Goal: Information Seeking & Learning: Check status

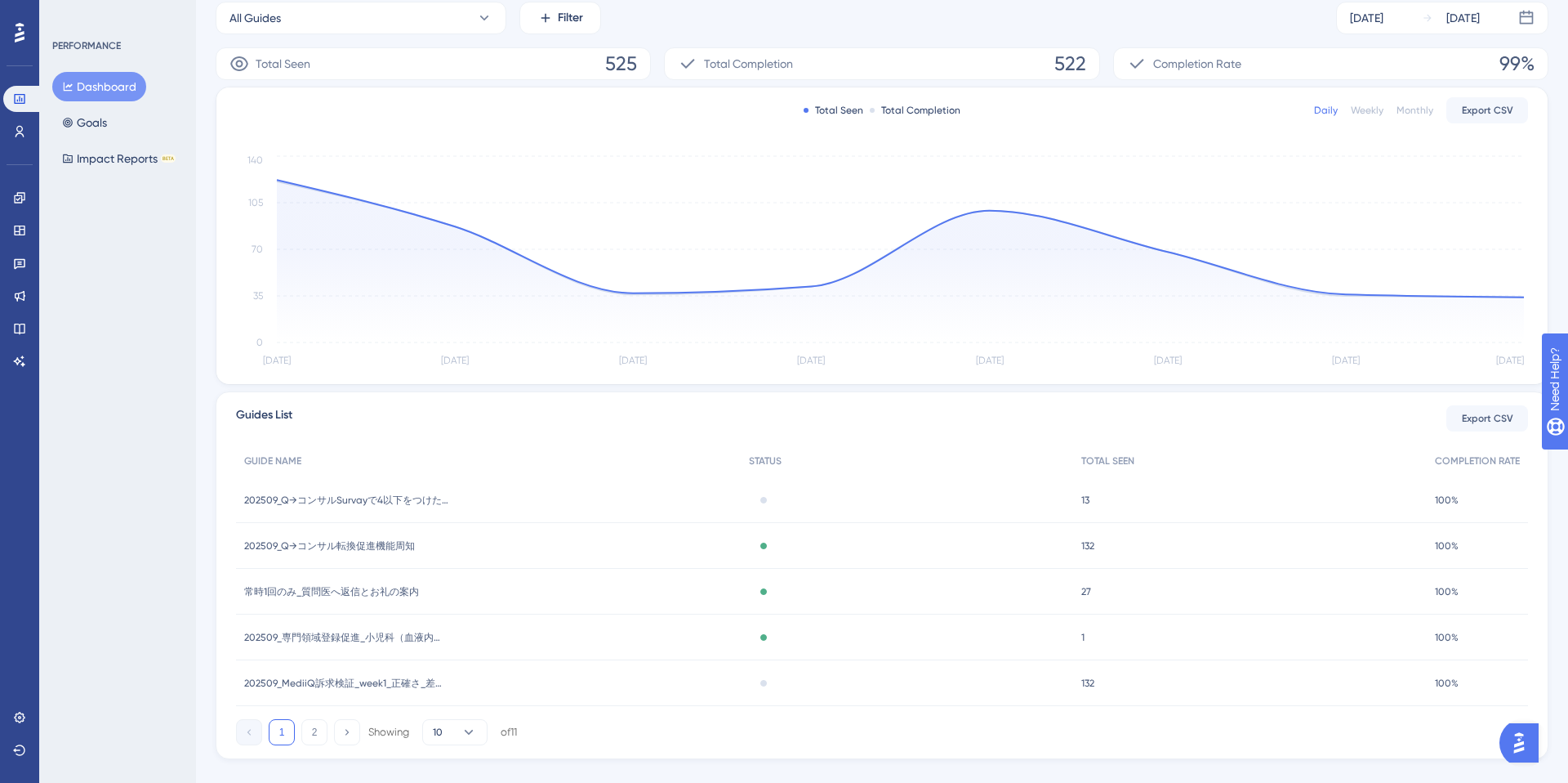
click at [510, 547] on div "202509_Q→コンサル転換促進機能周知 202509_Q→コンサル転換促進機能周知" at bounding box center [488, 546] width 505 height 45
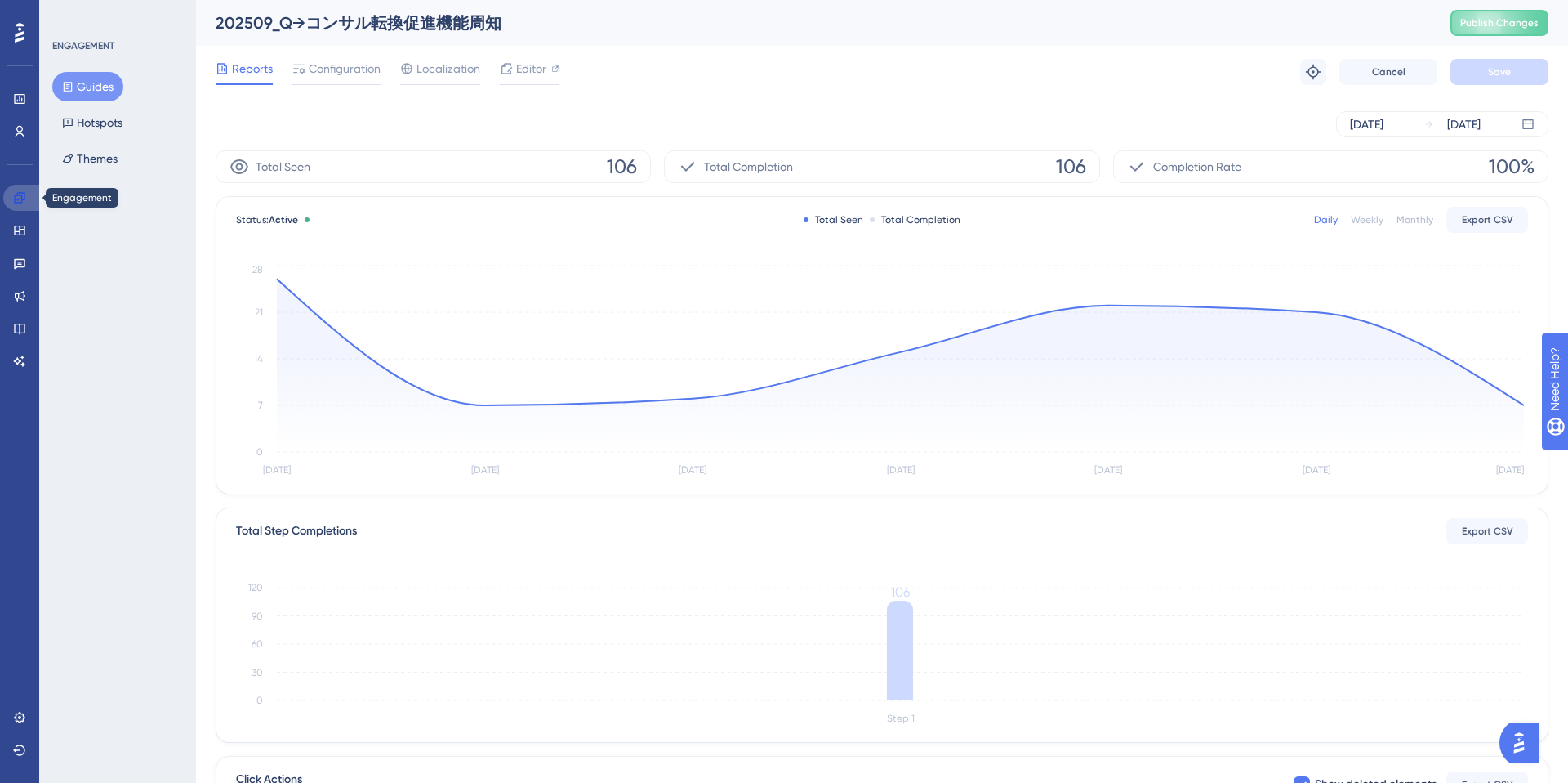
click at [14, 203] on icon at bounding box center [20, 197] width 13 height 13
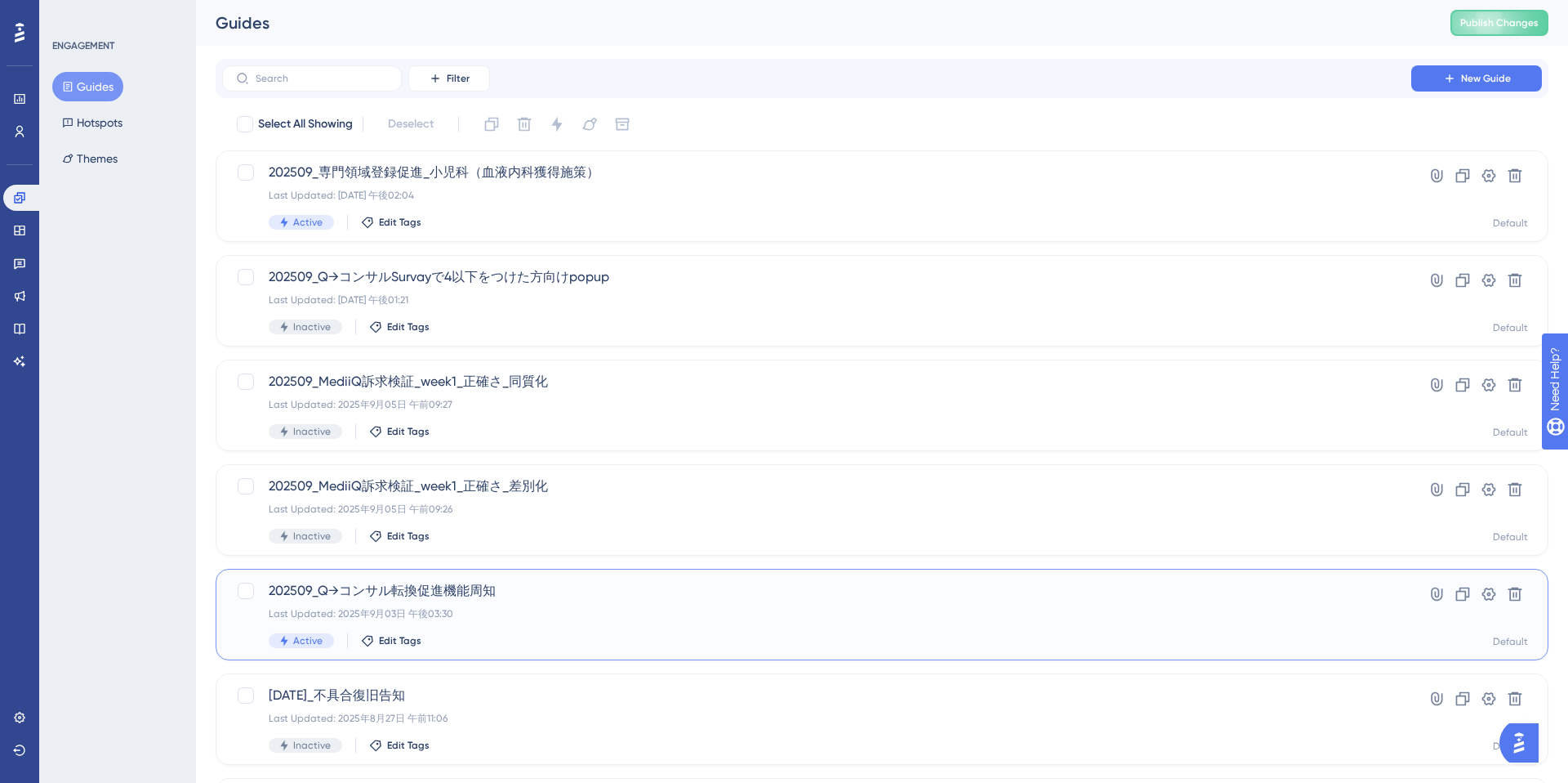
click at [666, 582] on span "202509_Q→コンサル転換促進機能周知" at bounding box center [817, 590] width 1096 height 20
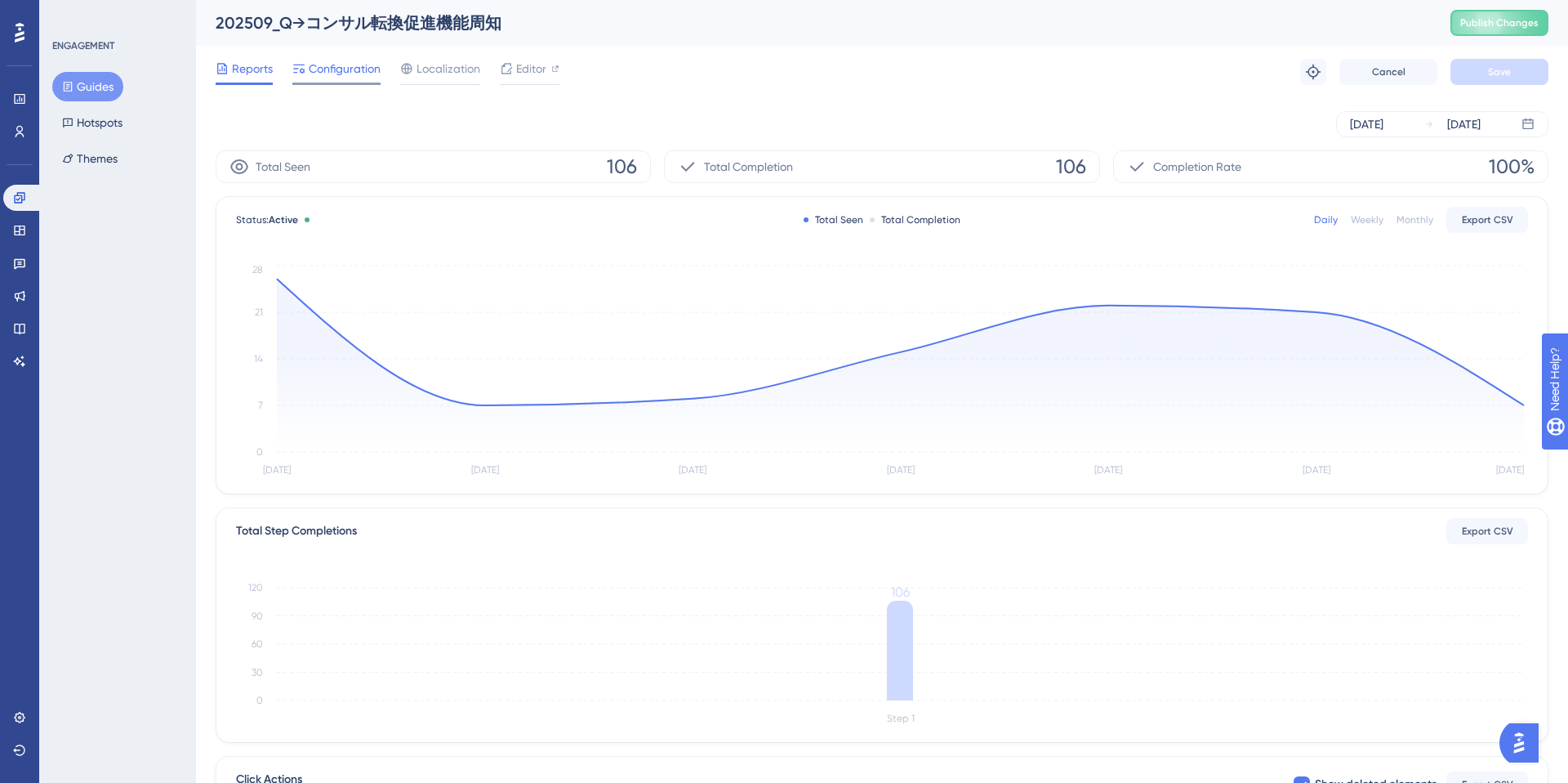
click at [367, 70] on span "Configuration" at bounding box center [345, 68] width 72 height 20
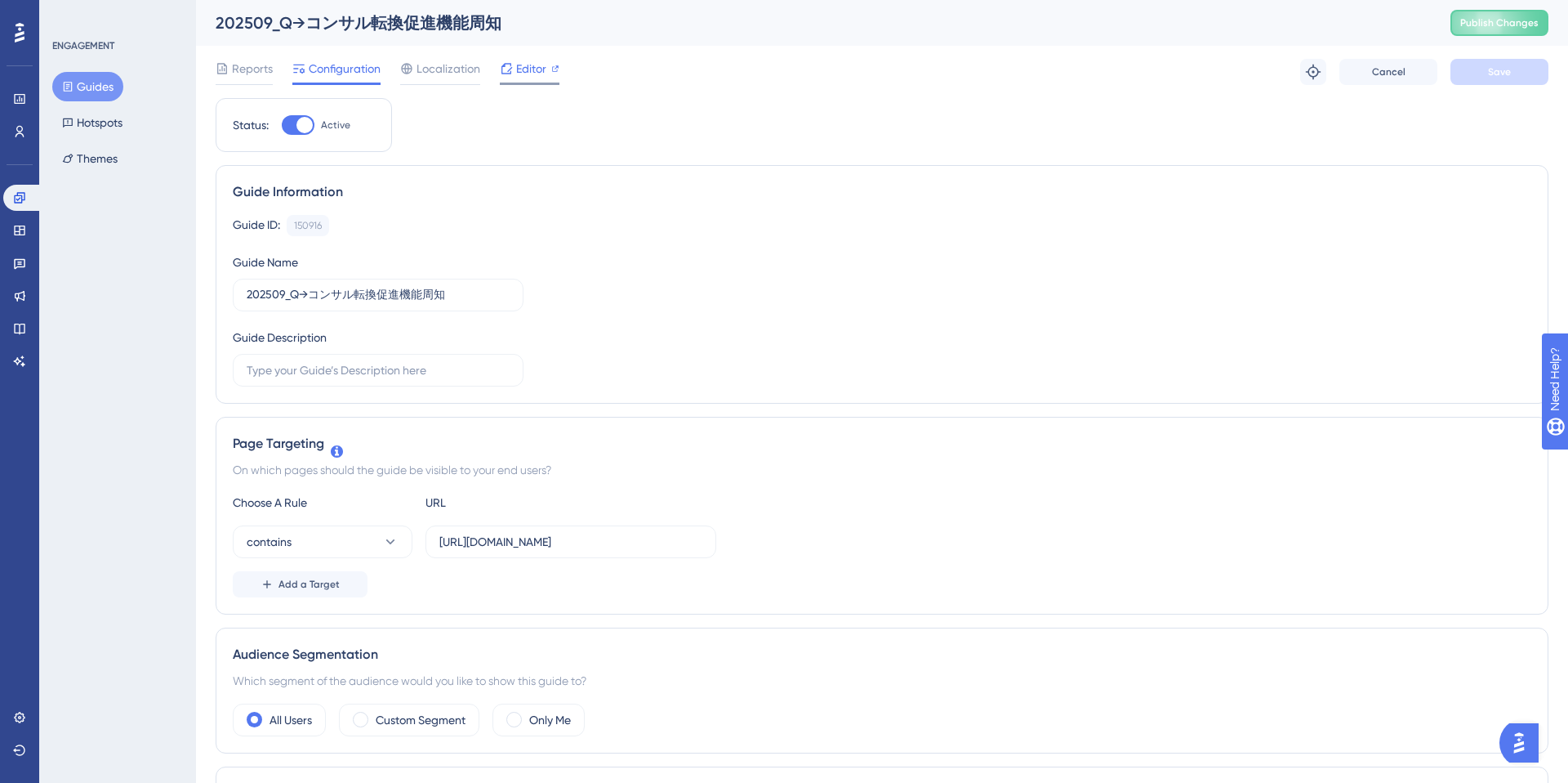
click at [529, 76] on span "Editor" at bounding box center [531, 68] width 30 height 20
click at [84, 75] on button "Guides" at bounding box center [87, 86] width 71 height 29
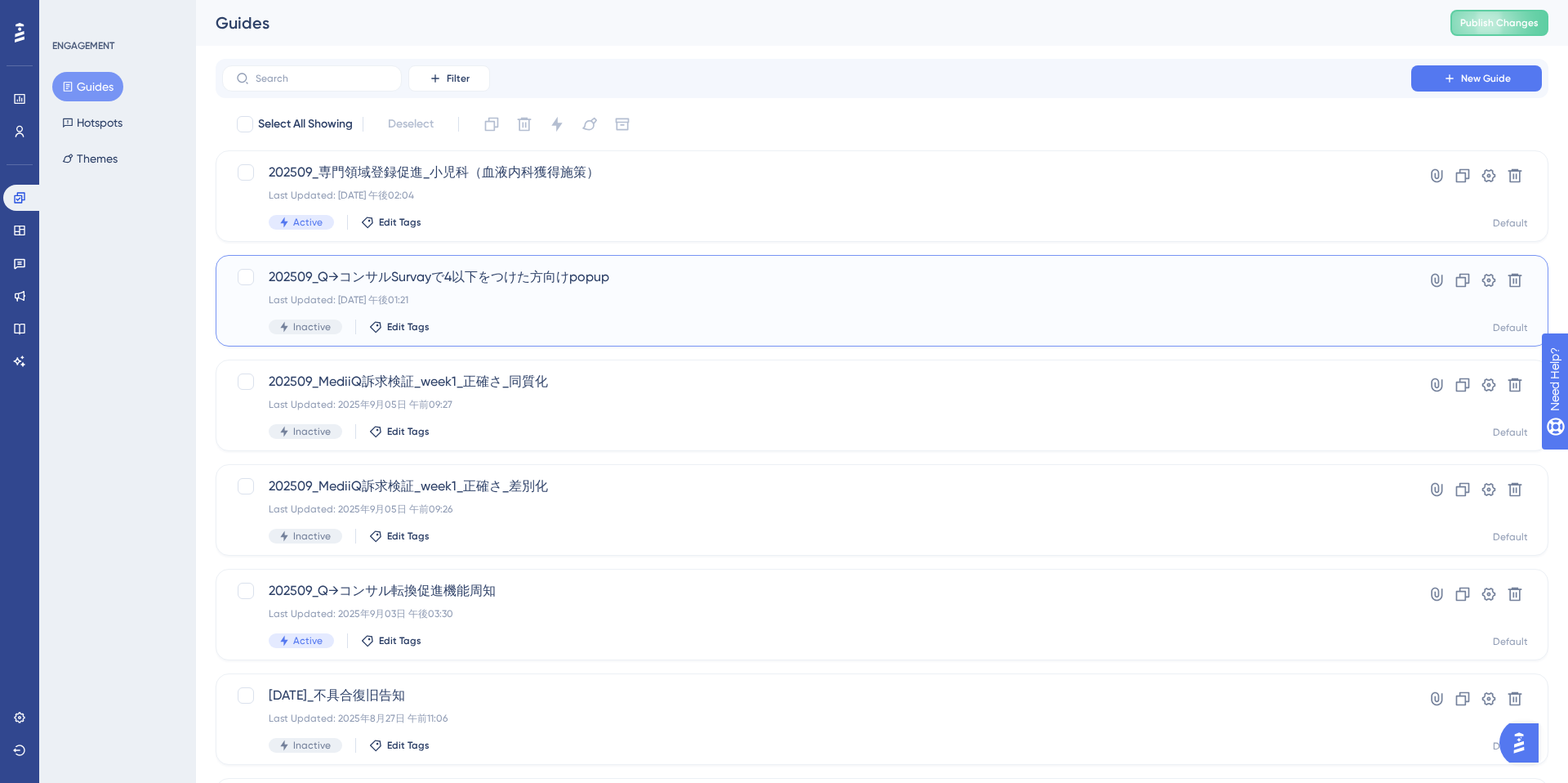
click at [458, 287] on div "202509_Q→コンサルSurvayで4以下をつけた方向けpopup Last Updated: 2025年9月11日 午後01:21 Inactive E…" at bounding box center [817, 300] width 1096 height 67
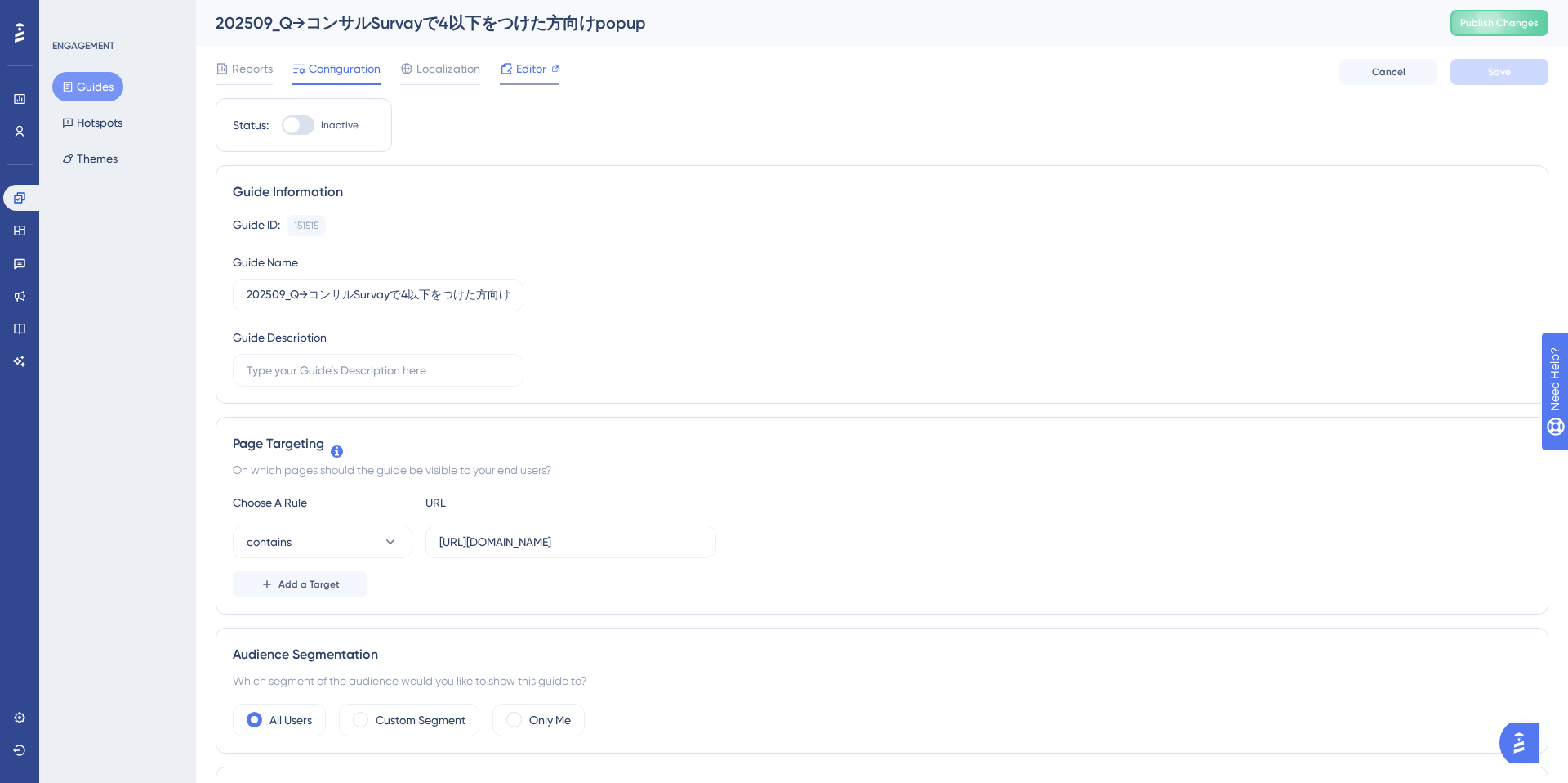
click at [528, 76] on span "Editor" at bounding box center [531, 68] width 30 height 20
click at [257, 71] on span "Reports" at bounding box center [252, 68] width 41 height 20
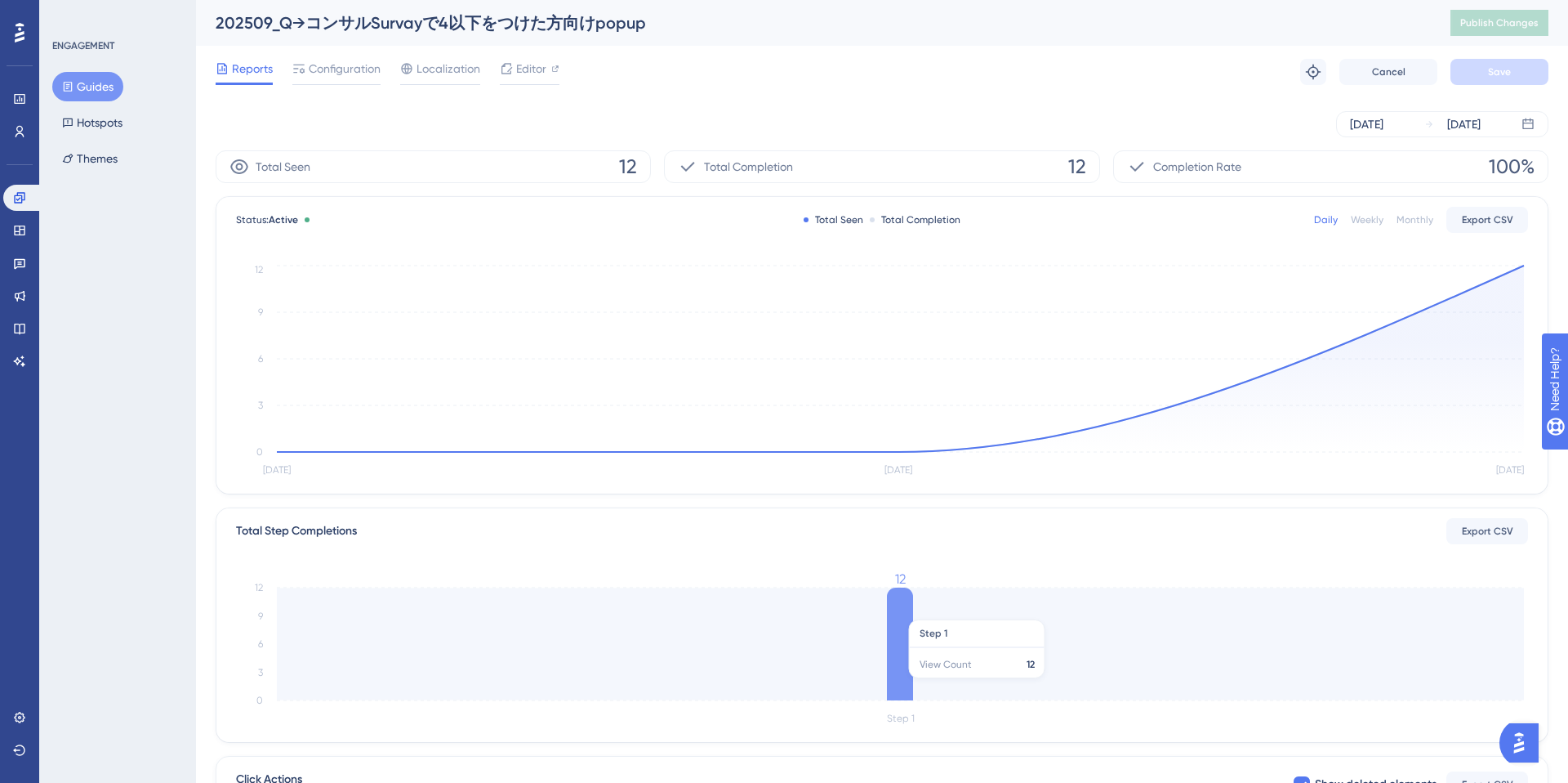
click at [905, 611] on icon at bounding box center [900, 643] width 26 height 112
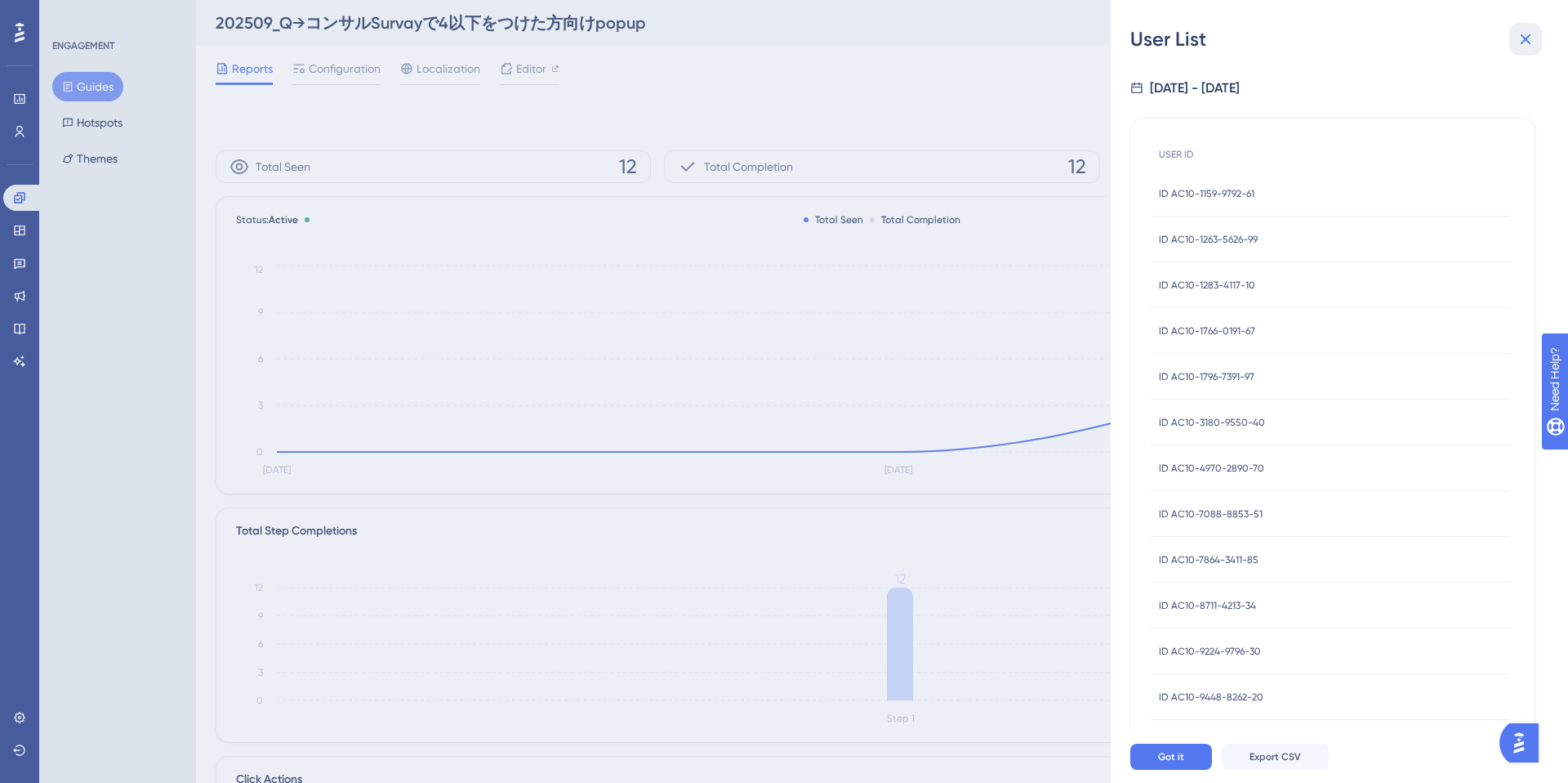
click at [1522, 33] on icon at bounding box center [1525, 39] width 20 height 20
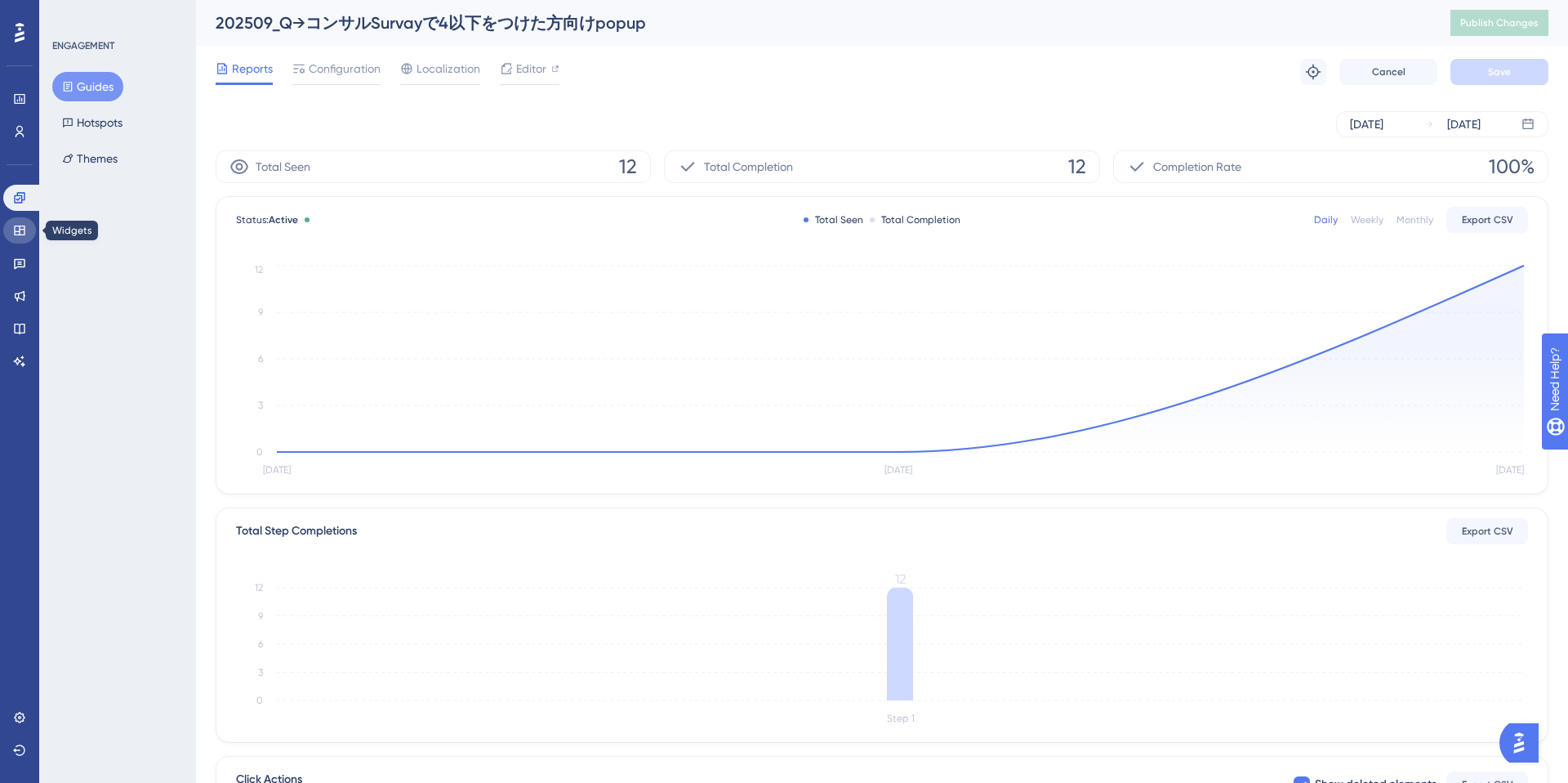
click at [19, 234] on icon at bounding box center [19, 230] width 10 height 9
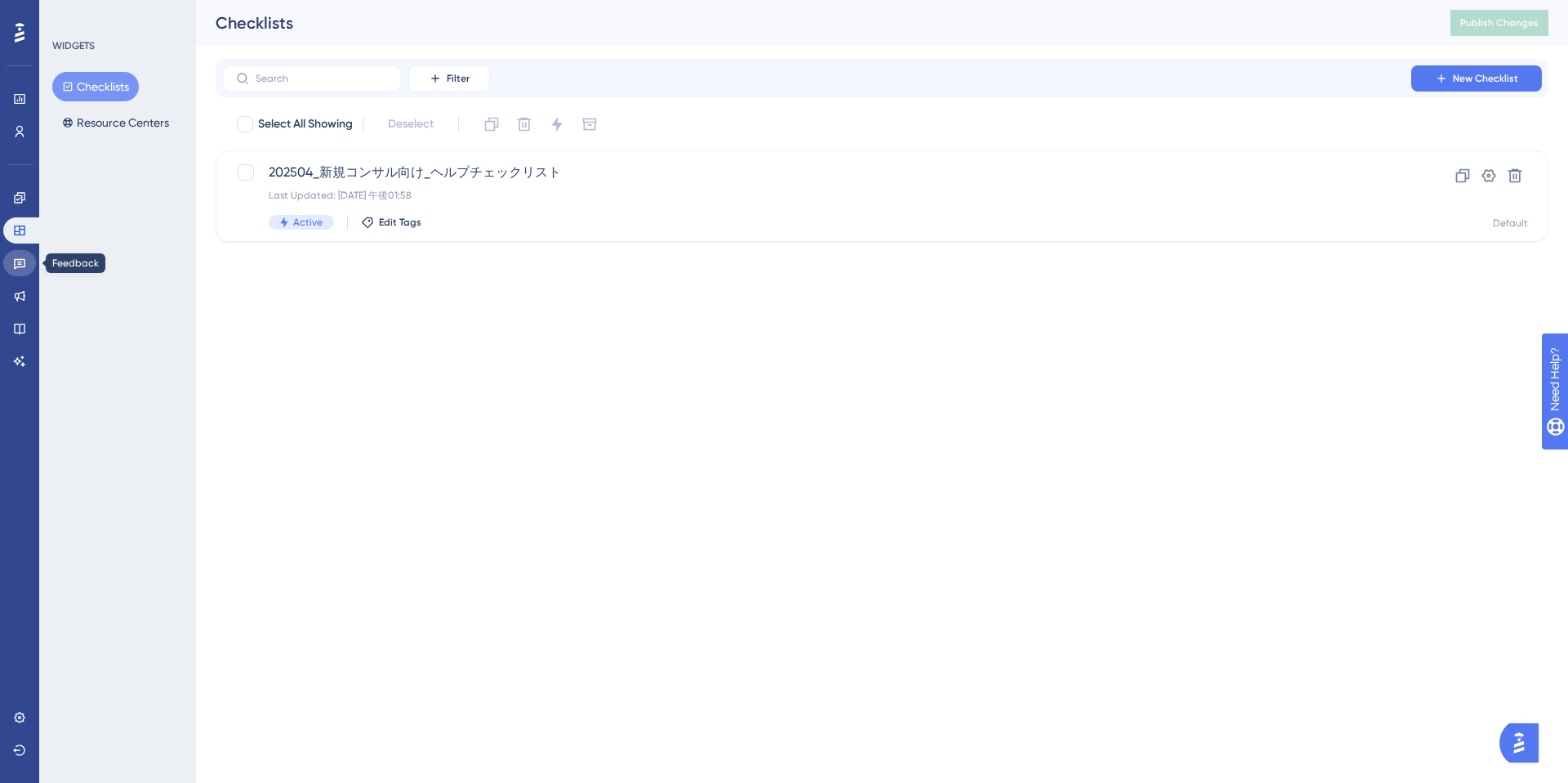
click at [18, 265] on icon at bounding box center [20, 264] width 13 height 13
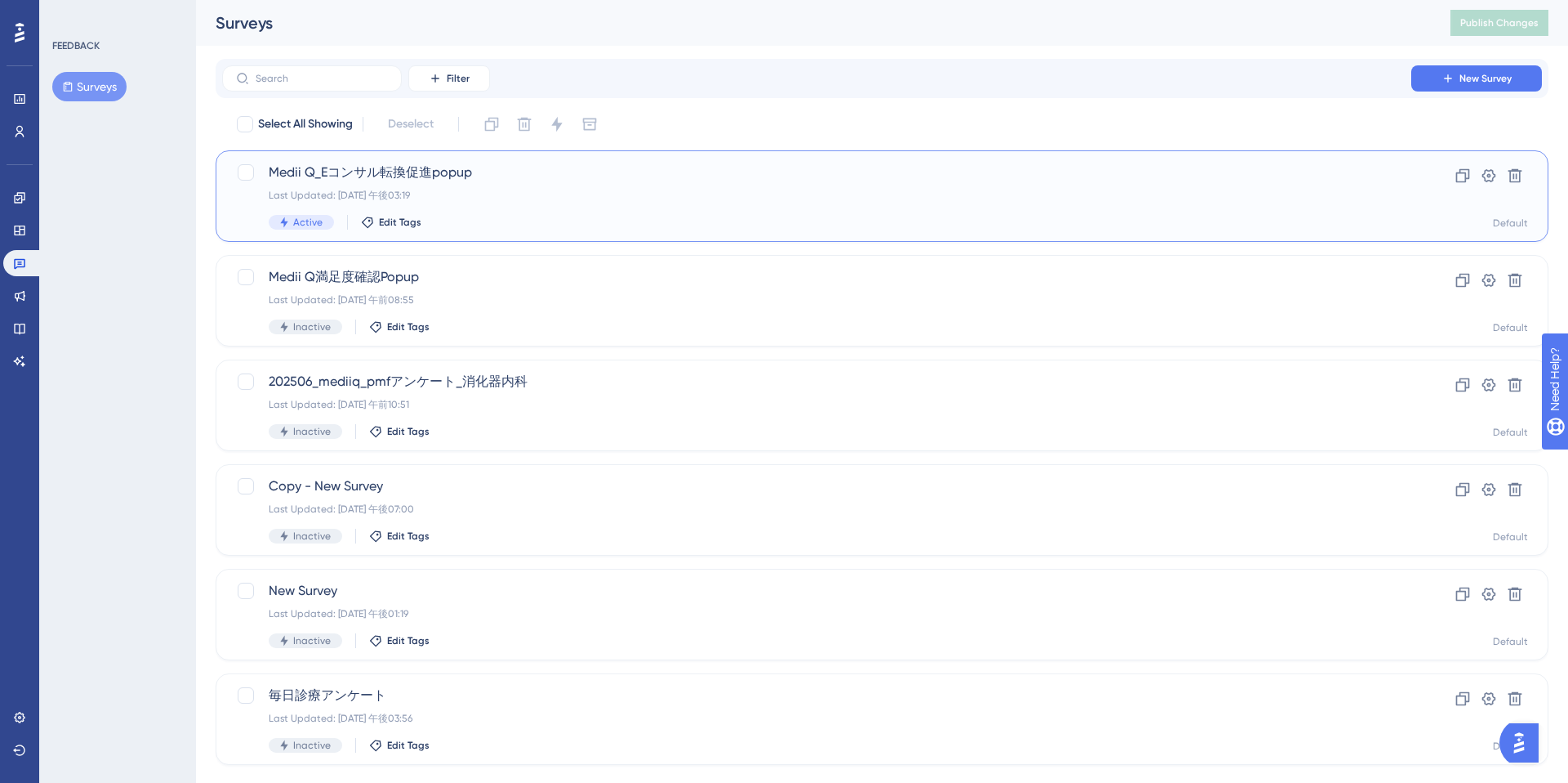
click at [527, 205] on div "Medii Q_Eコンサル転換促進popup Last Updated: [DATE] 午後03:19 Active Edit Tags" at bounding box center [817, 196] width 1096 height 67
